Goal: Check status: Check status

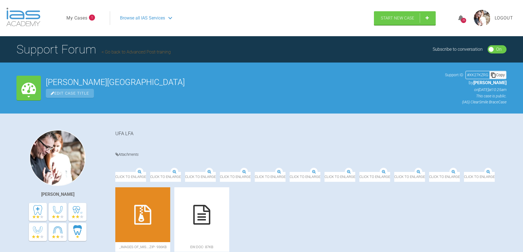
click at [80, 16] on link "My Cases" at bounding box center [76, 18] width 21 height 7
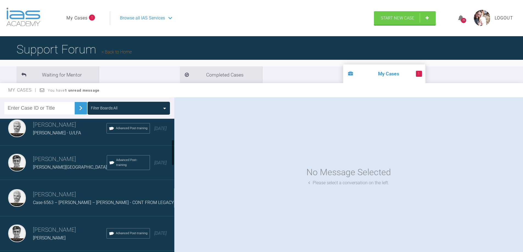
scroll to position [110, 0]
click at [33, 109] on input "text" at bounding box center [39, 108] width 70 height 12
type input "keira"
click at [79, 109] on img at bounding box center [80, 108] width 9 height 9
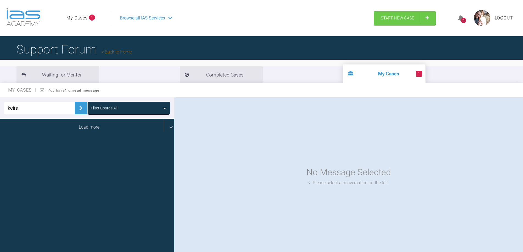
click at [88, 126] on div "Load more" at bounding box center [89, 127] width 178 height 17
click at [180, 71] on li "Completed Cases" at bounding box center [221, 74] width 82 height 17
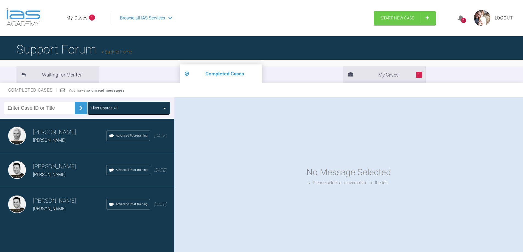
click at [47, 136] on h3 "[PERSON_NAME]" at bounding box center [70, 132] width 74 height 9
